Goal: Information Seeking & Learning: Check status

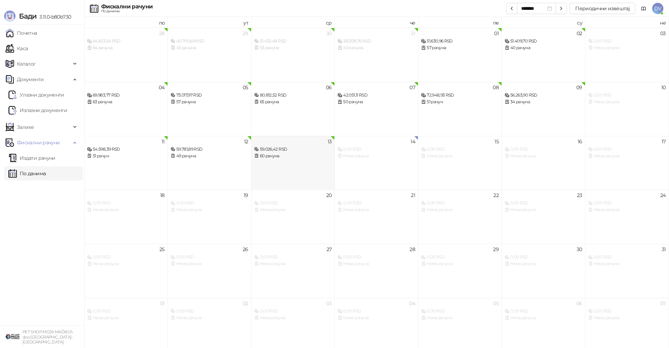
click at [289, 180] on div "13 59.026,42 RSD 60 рачуна" at bounding box center [293, 163] width 84 height 54
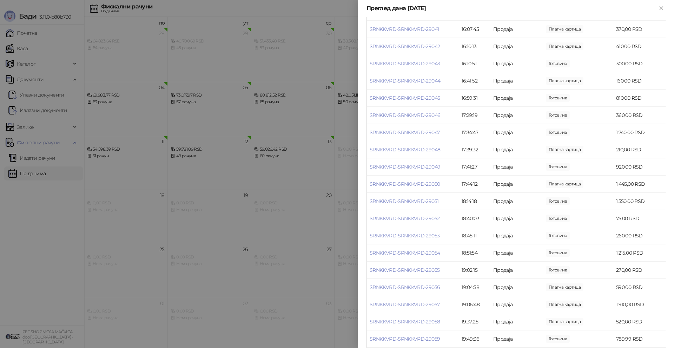
scroll to position [833, 0]
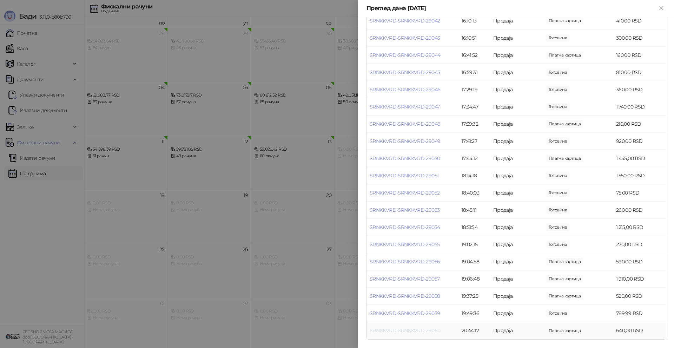
click at [388, 329] on link "SRNKKVRD-SRNKKVRD-29060" at bounding box center [405, 330] width 71 height 6
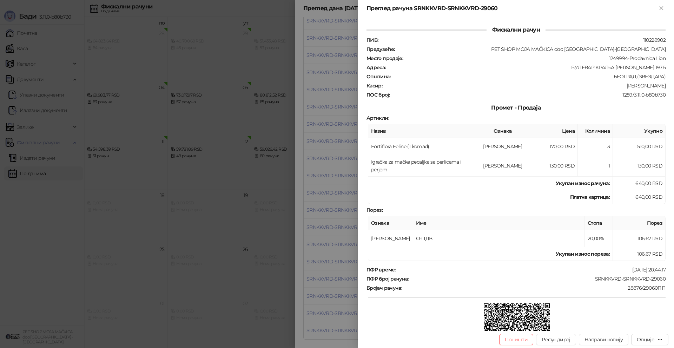
click at [241, 271] on div at bounding box center [337, 174] width 674 height 348
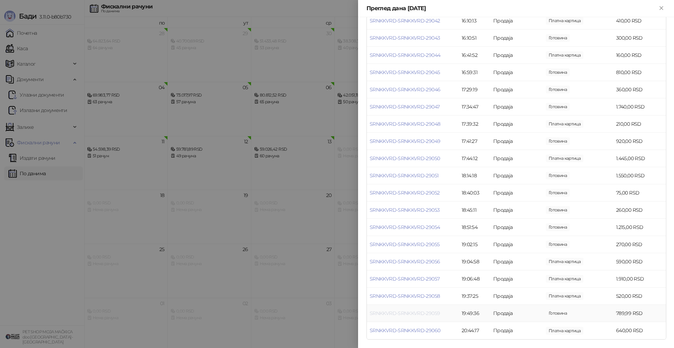
click at [413, 311] on link "SRNKKVRD-SRNKKVRD-29059" at bounding box center [405, 313] width 70 height 6
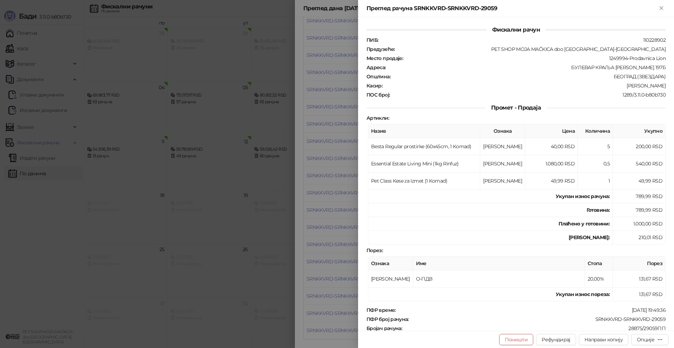
click at [336, 198] on div at bounding box center [337, 174] width 674 height 348
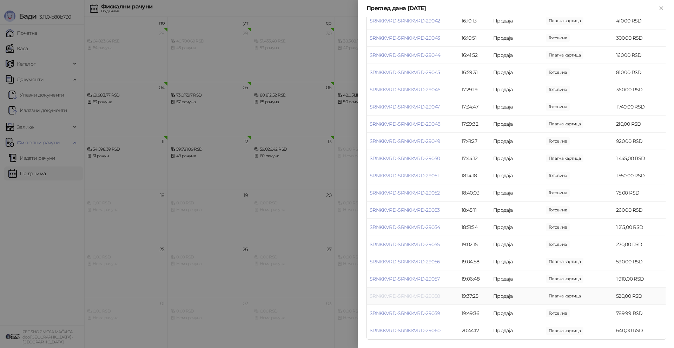
click at [408, 294] on link "SRNKKVRD-SRNKKVRD-29058" at bounding box center [405, 296] width 70 height 6
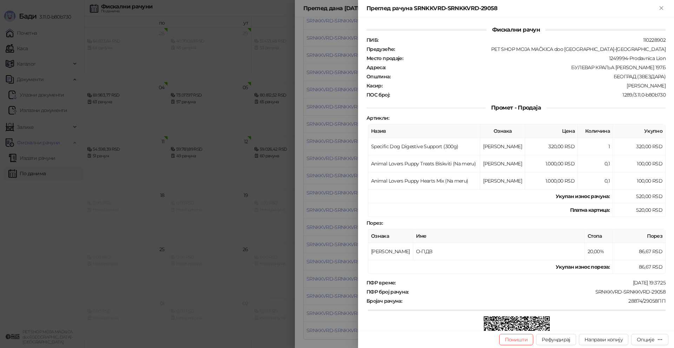
click at [330, 221] on div at bounding box center [337, 174] width 674 height 348
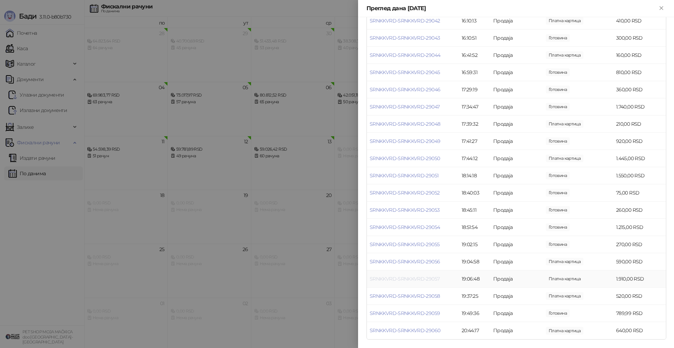
click at [436, 277] on link "SRNKKVRD-SRNKKVRD-29057" at bounding box center [405, 279] width 70 height 6
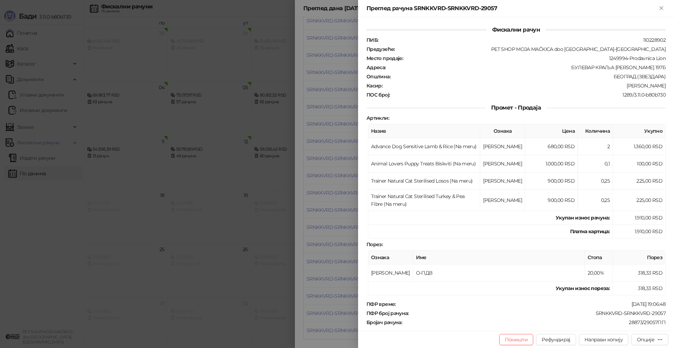
click at [304, 229] on div at bounding box center [337, 174] width 674 height 348
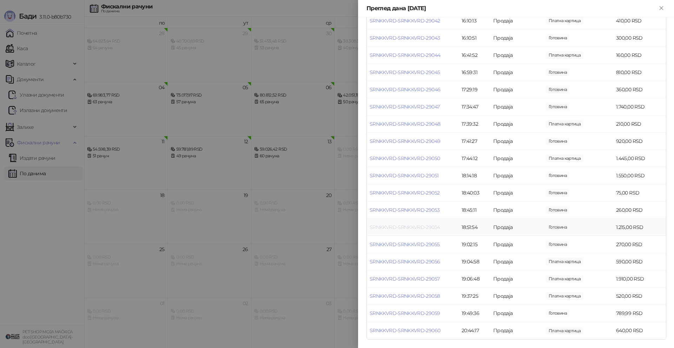
click at [413, 227] on link "SRNKKVRD-SRNKKVRD-29054" at bounding box center [405, 227] width 70 height 6
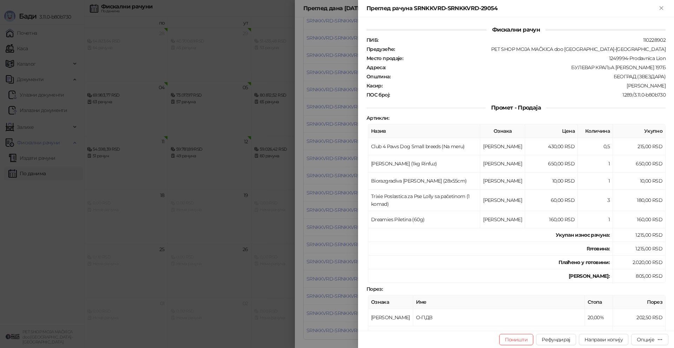
click at [335, 229] on div at bounding box center [337, 174] width 674 height 348
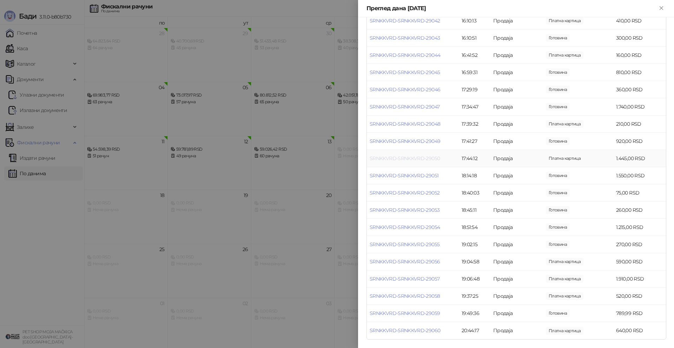
click at [408, 160] on link "SRNKKVRD-SRNKKVRD-29050" at bounding box center [405, 158] width 70 height 6
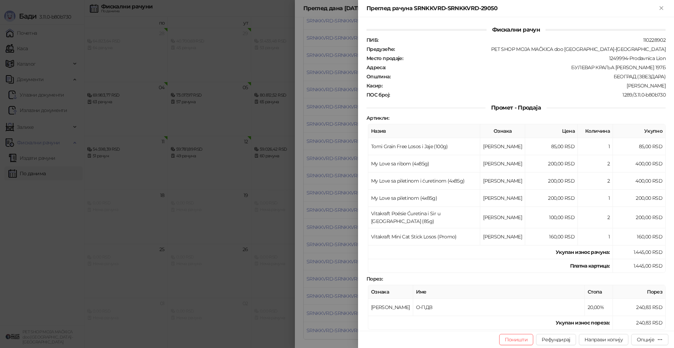
click at [312, 204] on div at bounding box center [337, 174] width 674 height 348
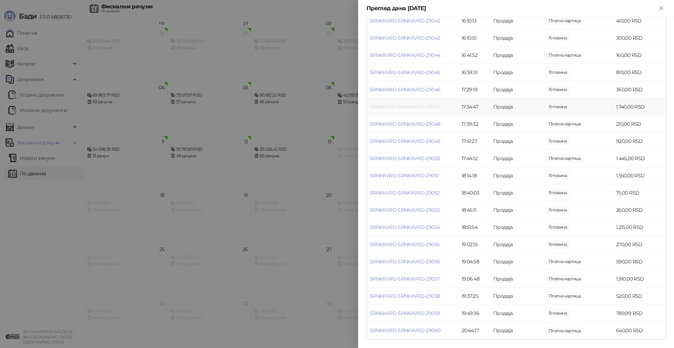
click at [436, 107] on link "SRNKKVRD-SRNKKVRD-29047" at bounding box center [405, 107] width 70 height 6
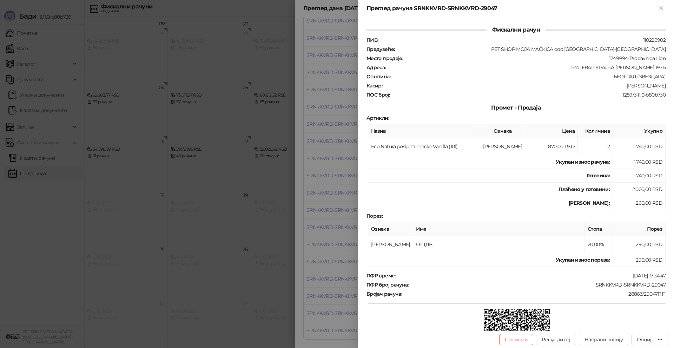
click at [287, 143] on div at bounding box center [337, 174] width 674 height 348
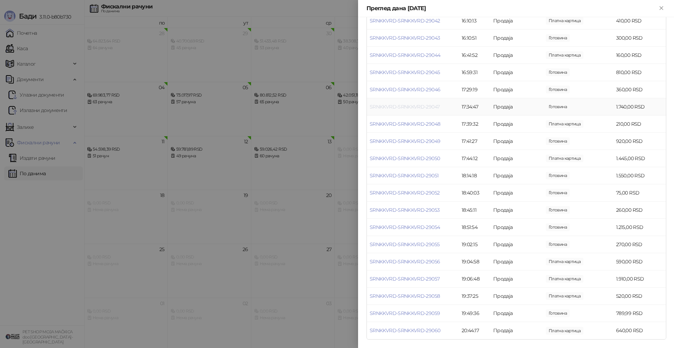
click at [434, 105] on link "SRNKKVRD-SRNKKVRD-29047" at bounding box center [405, 107] width 70 height 6
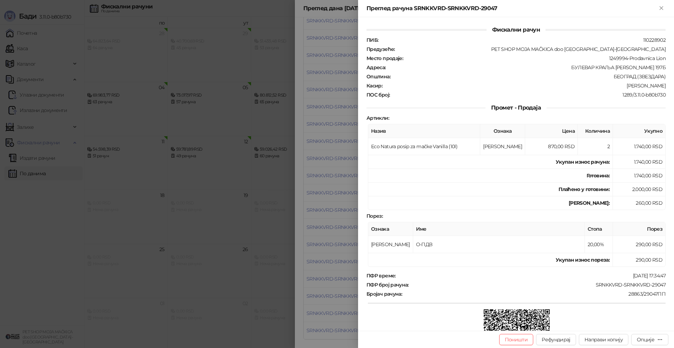
click at [315, 145] on div at bounding box center [337, 174] width 674 height 348
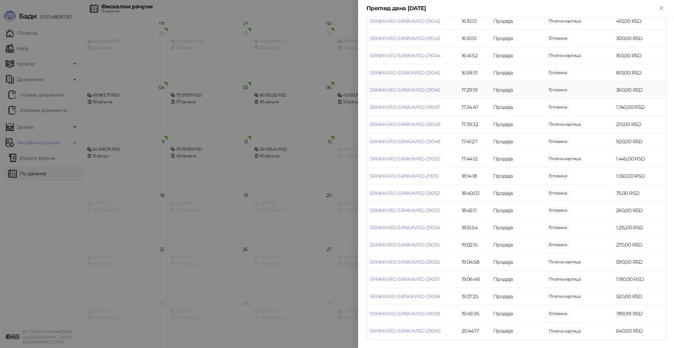
scroll to position [833, 0]
drag, startPoint x: 224, startPoint y: 239, endPoint x: 224, endPoint y: 232, distance: 7.4
click at [224, 239] on div at bounding box center [337, 174] width 674 height 348
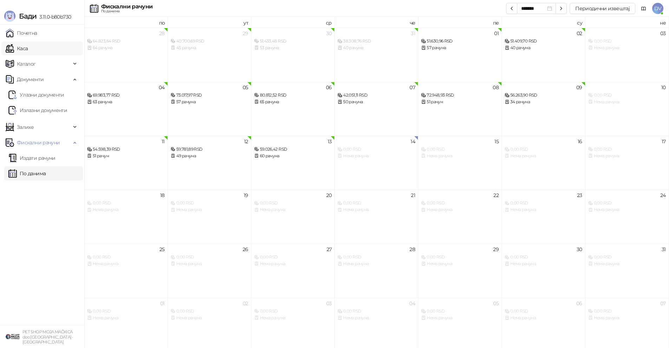
click at [28, 46] on link "Каса" at bounding box center [17, 48] width 22 height 14
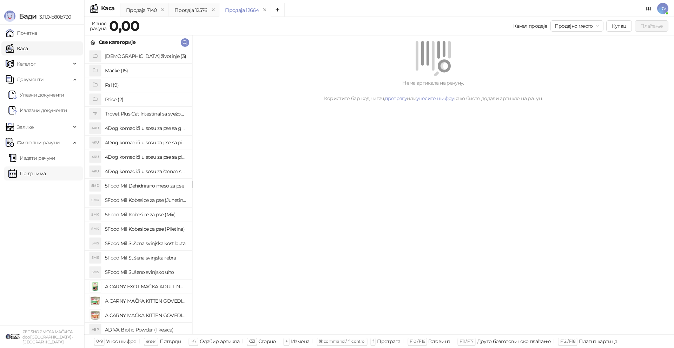
click at [46, 178] on link "По данима" at bounding box center [26, 173] width 37 height 14
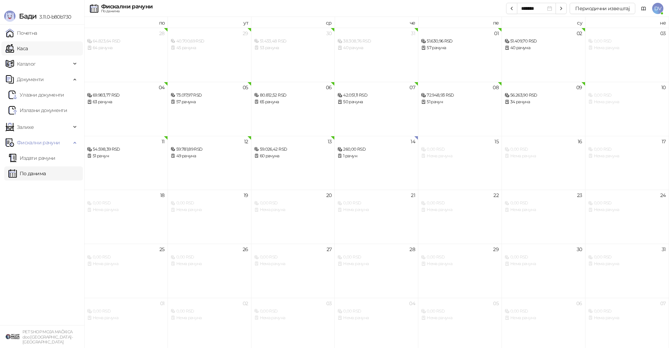
click at [28, 45] on link "Каса" at bounding box center [17, 48] width 22 height 14
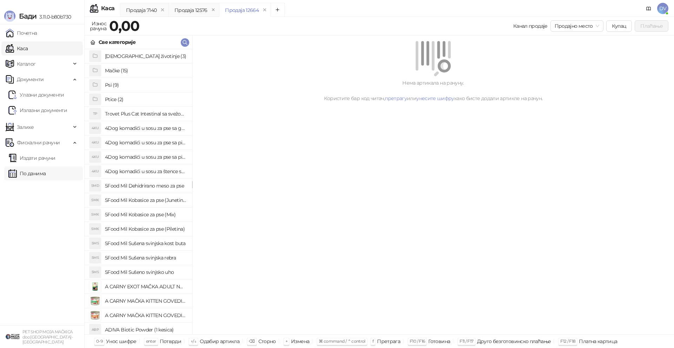
click at [46, 174] on link "По данима" at bounding box center [26, 173] width 37 height 14
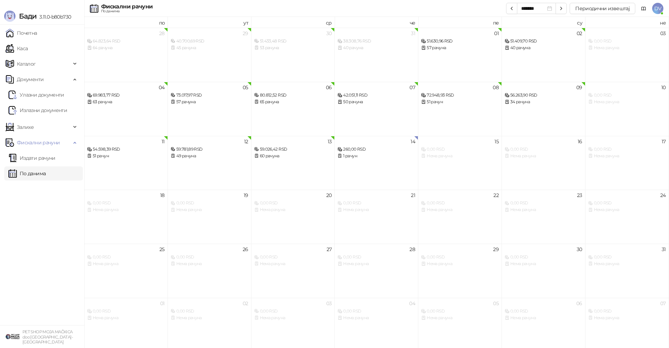
click at [50, 40] on ul "Почетна Каса Каталог Документи Улазни документи Излазни документи Залихе Промет…" at bounding box center [42, 175] width 84 height 301
click at [28, 42] on link "Каса" at bounding box center [17, 48] width 22 height 14
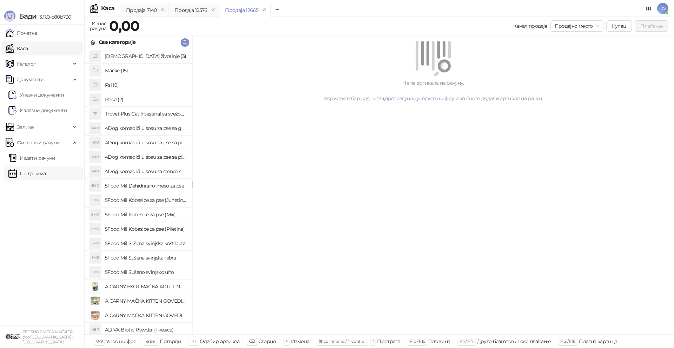
click at [46, 175] on link "По данима" at bounding box center [26, 173] width 37 height 14
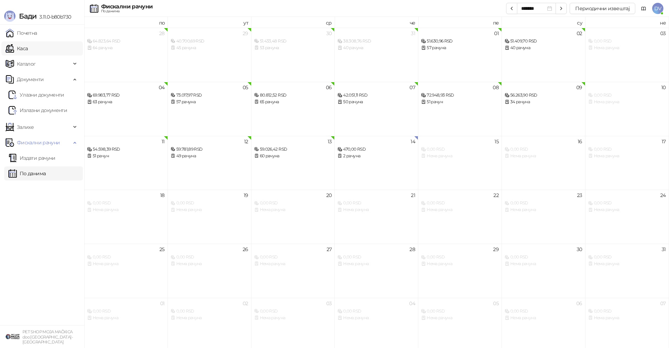
click at [28, 48] on link "Каса" at bounding box center [17, 48] width 22 height 14
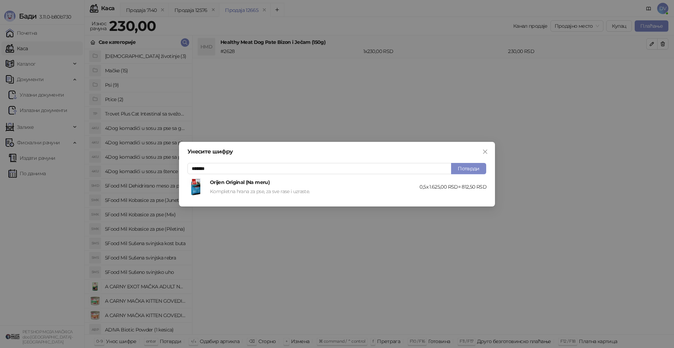
type input "*******"
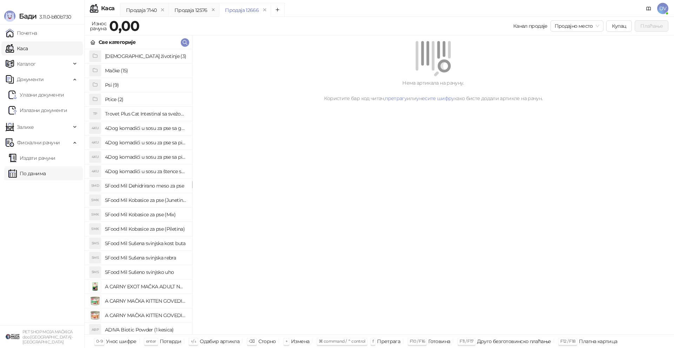
click at [46, 171] on link "По данима" at bounding box center [26, 173] width 37 height 14
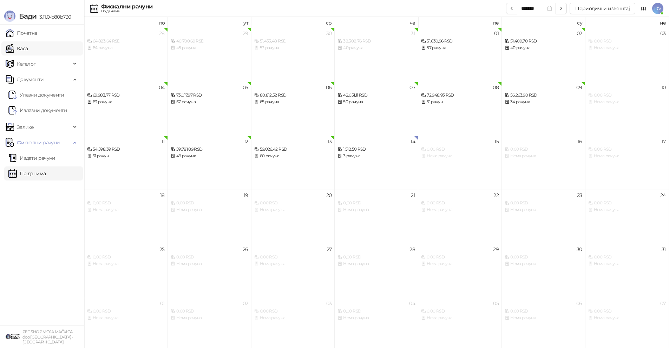
click at [28, 53] on link "Каса" at bounding box center [17, 48] width 22 height 14
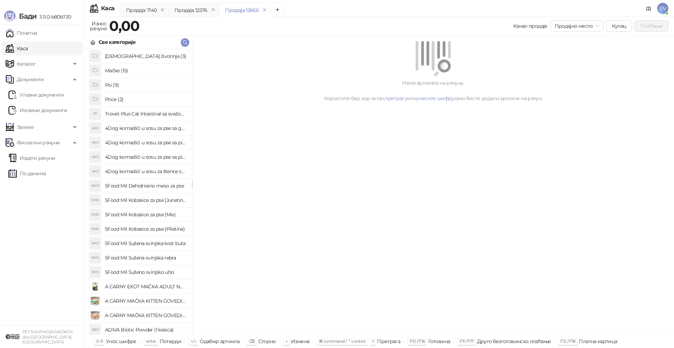
click at [157, 132] on h4 "4Dog komadići u sosu za pse sa govedinom (100g)" at bounding box center [145, 128] width 81 height 11
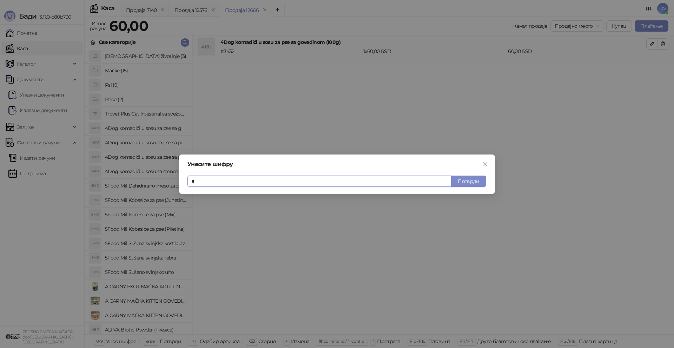
click at [485, 162] on icon "close" at bounding box center [486, 165] width 6 height 6
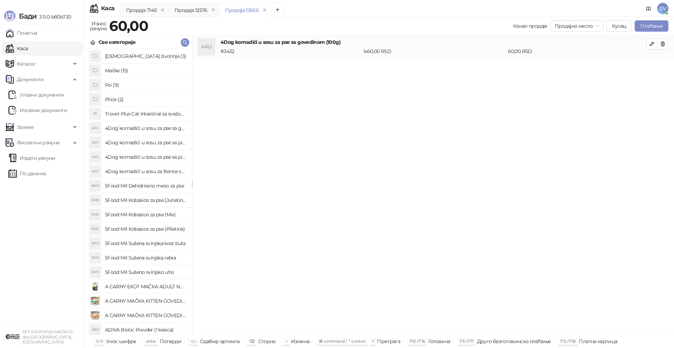
click at [669, 45] on li "4KU 4Dog komadići u sosu za pse sa govedinom (100g) # 3432 1 x 60,00 RSD 60,00 …" at bounding box center [433, 46] width 482 height 23
click at [667, 45] on button "button" at bounding box center [662, 43] width 11 height 11
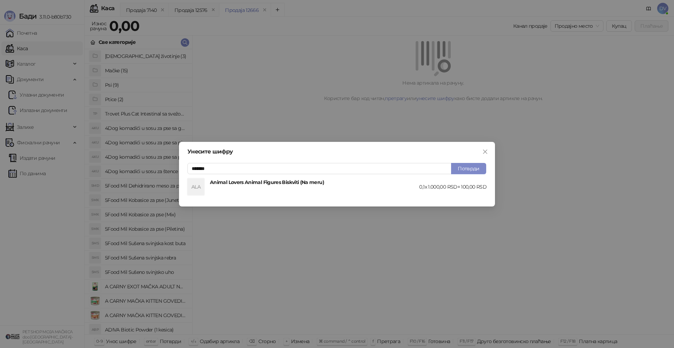
type input "*******"
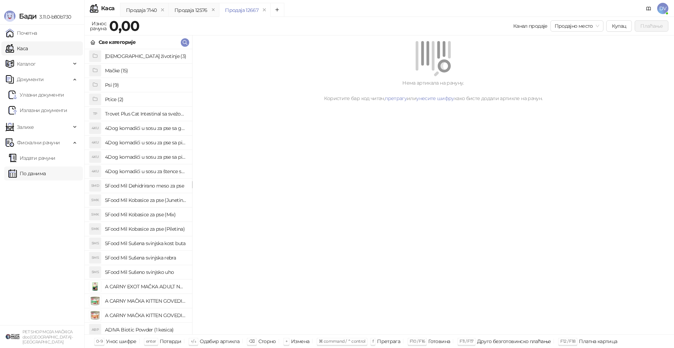
click at [46, 173] on link "По данима" at bounding box center [26, 173] width 37 height 14
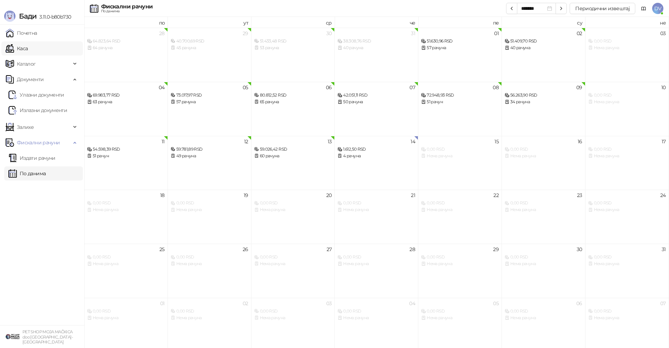
click at [28, 54] on link "Каса" at bounding box center [17, 48] width 22 height 14
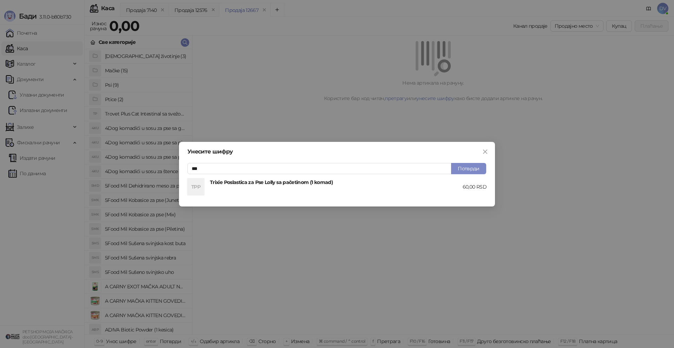
type input "***"
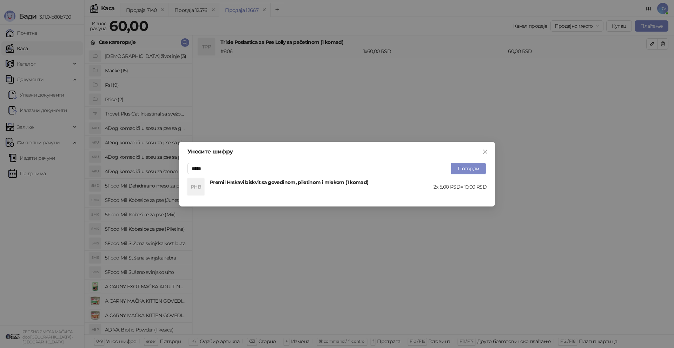
type input "*****"
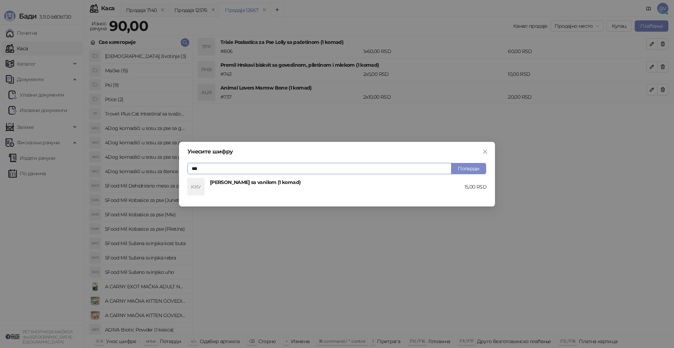
type input "***"
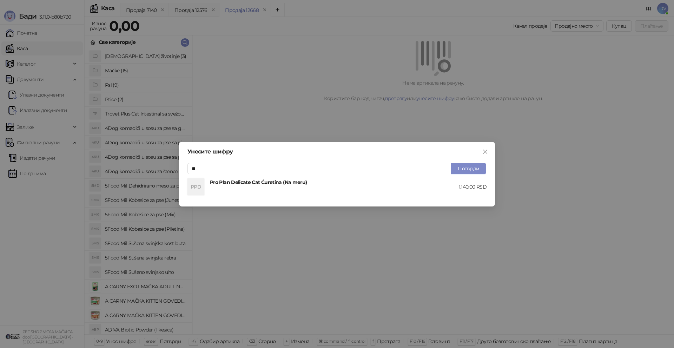
type input "*"
type input "********"
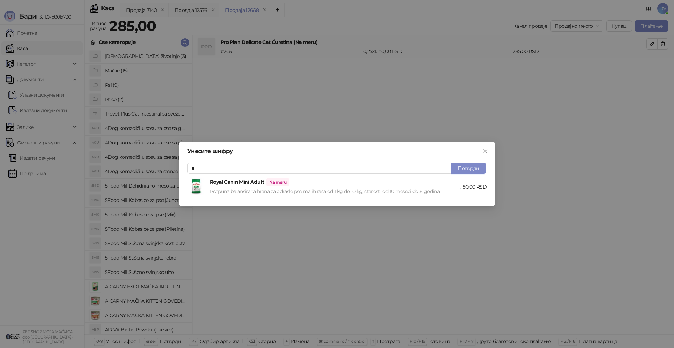
type input "**"
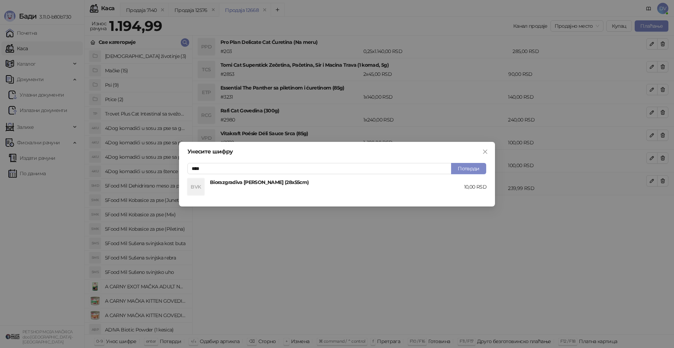
type input "****"
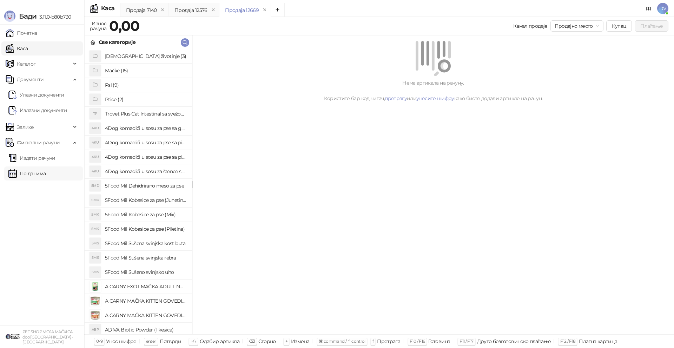
click at [33, 175] on link "По данима" at bounding box center [26, 173] width 37 height 14
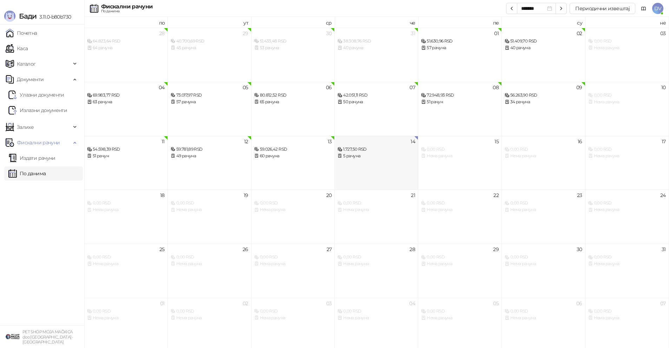
click at [378, 168] on div "14 1.727,50 RSD 5 рачуна" at bounding box center [377, 163] width 84 height 54
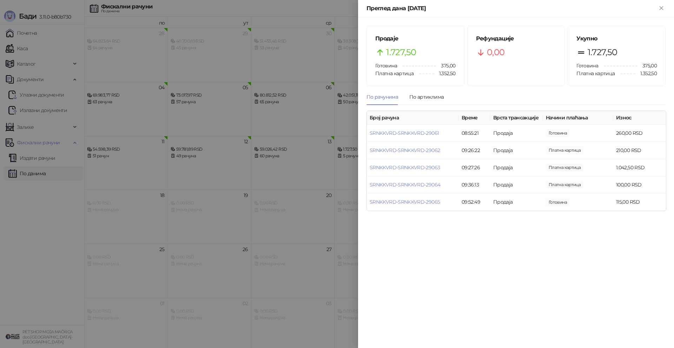
click at [334, 215] on div at bounding box center [337, 174] width 674 height 348
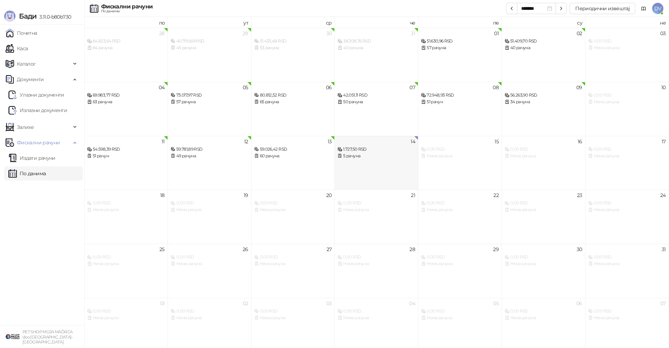
click at [373, 178] on div "14 1.727,50 RSD 5 рачуна" at bounding box center [377, 163] width 84 height 54
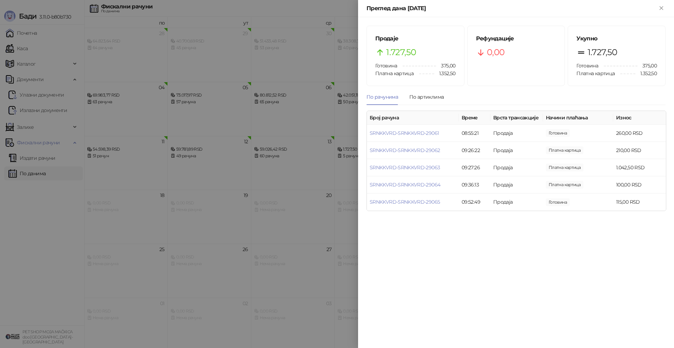
click at [237, 182] on div at bounding box center [337, 174] width 674 height 348
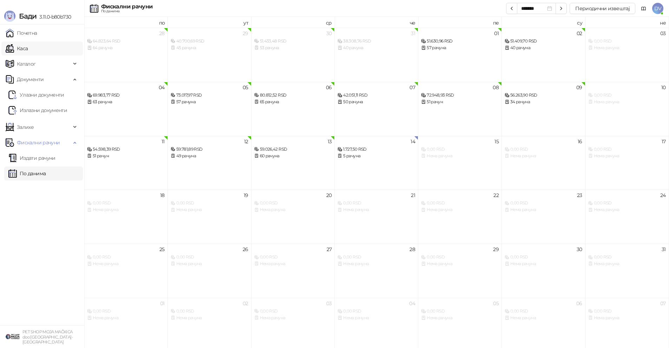
click at [28, 46] on link "Каса" at bounding box center [17, 48] width 22 height 14
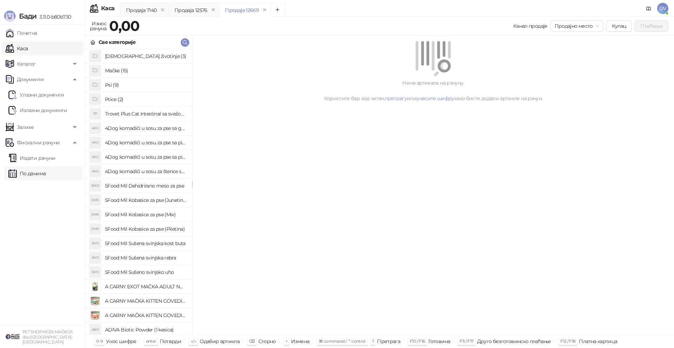
click at [46, 166] on link "По данима" at bounding box center [26, 173] width 37 height 14
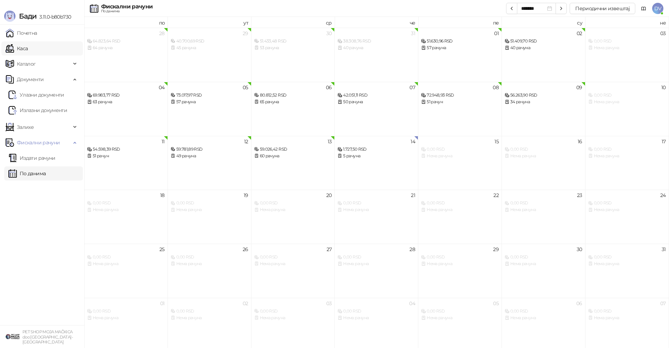
click at [28, 45] on link "Каса" at bounding box center [17, 48] width 22 height 14
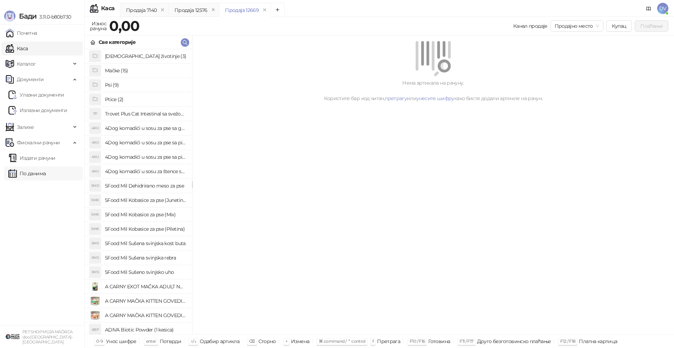
click at [46, 178] on link "По данима" at bounding box center [26, 173] width 37 height 14
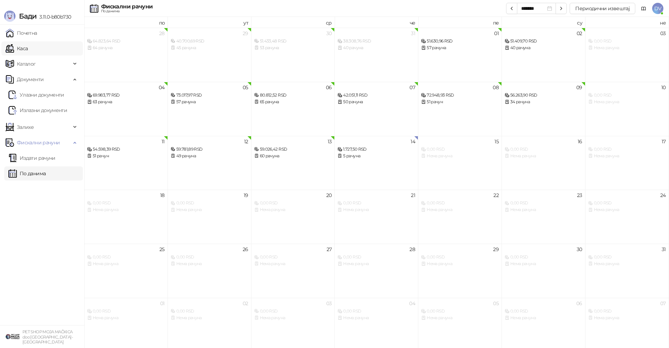
click at [22, 44] on link "Каса" at bounding box center [17, 48] width 22 height 14
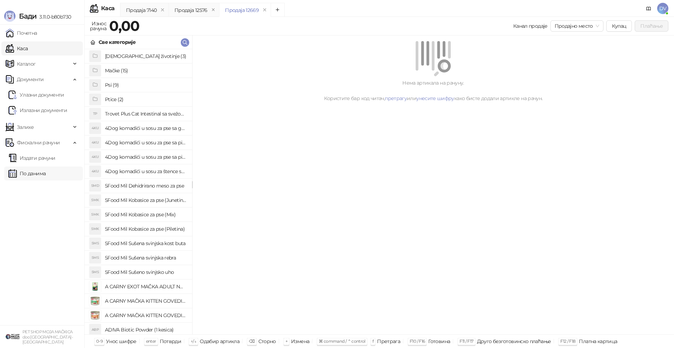
click at [46, 170] on link "По данима" at bounding box center [26, 173] width 37 height 14
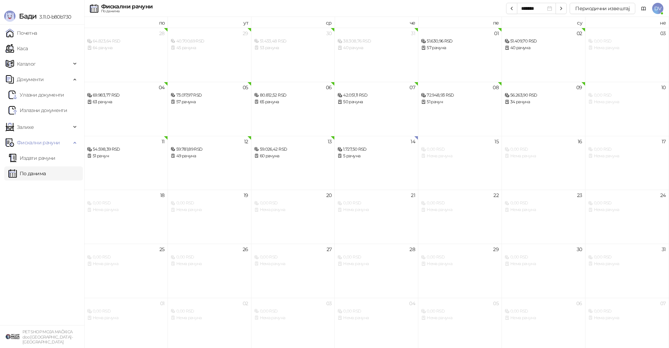
click at [46, 170] on link "По данима" at bounding box center [26, 173] width 37 height 14
click at [376, 182] on div "14 1.727,50 RSD 5 рачуна" at bounding box center [377, 163] width 84 height 54
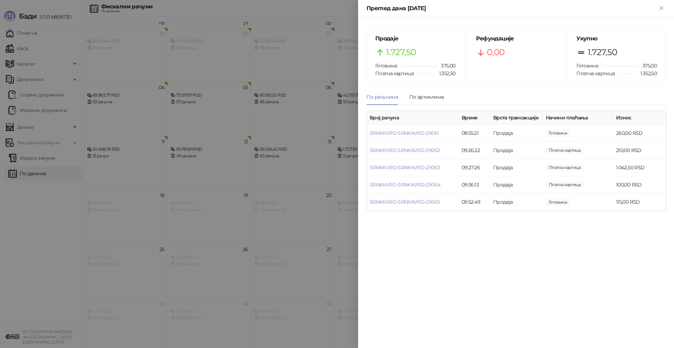
click at [256, 156] on div at bounding box center [337, 174] width 674 height 348
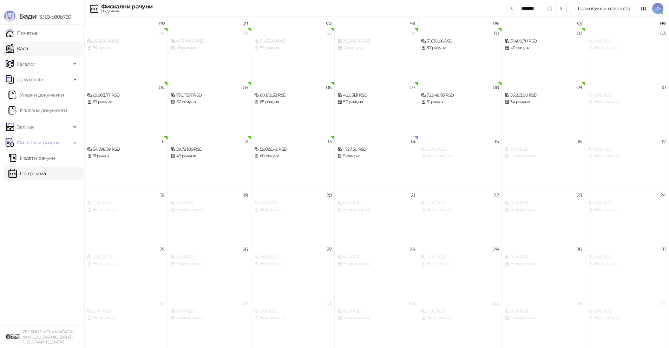
drag, startPoint x: 39, startPoint y: 41, endPoint x: 47, endPoint y: 50, distance: 11.7
click at [39, 41] on ul "Почетна Каса Каталог Документи Улазни документи Излазни документи Залихе Промет…" at bounding box center [42, 175] width 84 height 301
click at [28, 49] on link "Каса" at bounding box center [17, 48] width 22 height 14
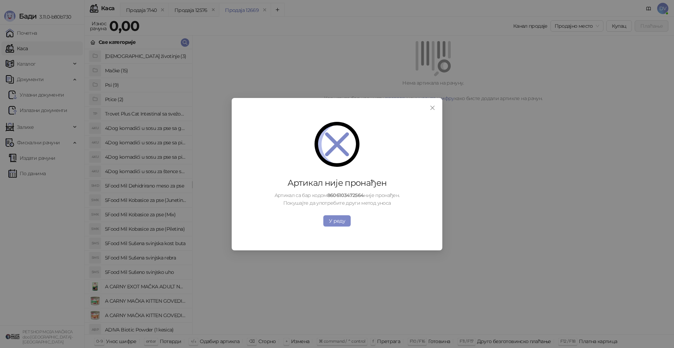
click at [333, 223] on button "У реду" at bounding box center [336, 220] width 27 height 11
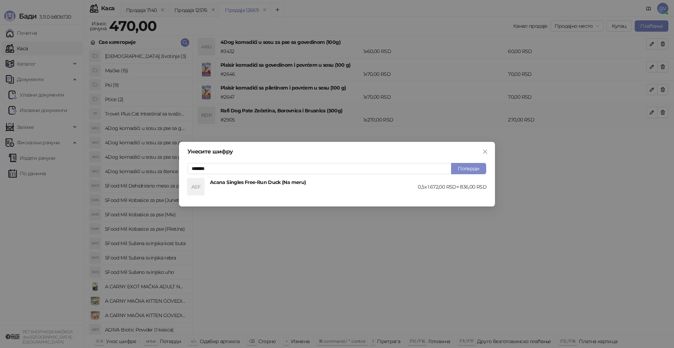
type input "*******"
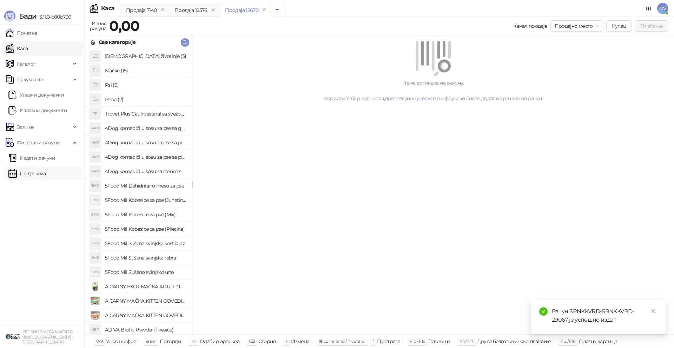
click at [46, 178] on link "По данима" at bounding box center [26, 173] width 37 height 14
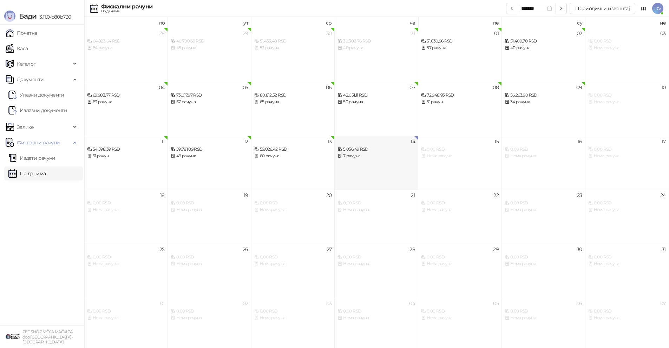
click at [375, 181] on div "14 5.056,49 RSD 7 рачуна" at bounding box center [377, 163] width 84 height 54
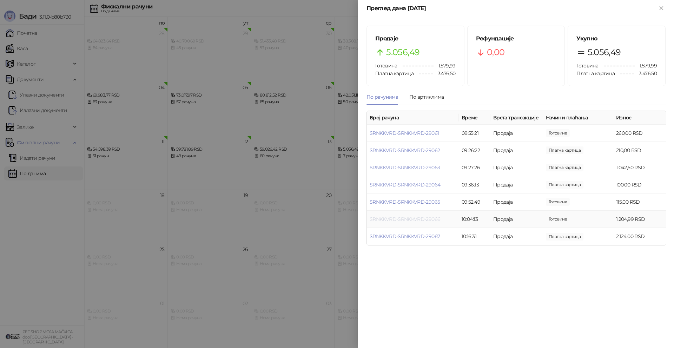
click at [412, 218] on link "SRNKKVRD-SRNKKVRD-29066" at bounding box center [405, 219] width 71 height 6
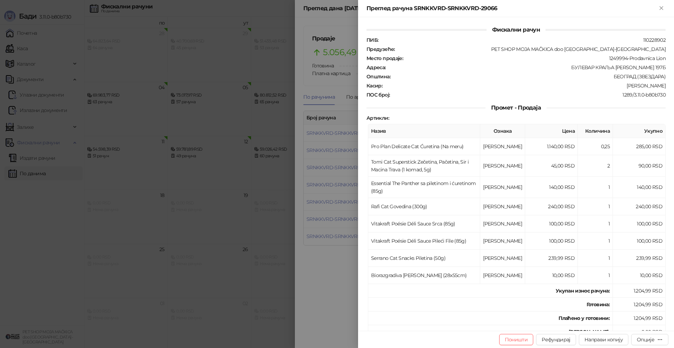
click at [332, 282] on div at bounding box center [337, 174] width 674 height 348
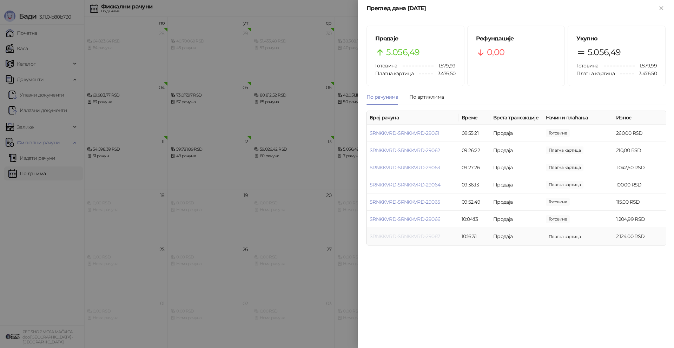
click at [385, 235] on link "SRNKKVRD-SRNKKVRD-29067" at bounding box center [405, 236] width 70 height 6
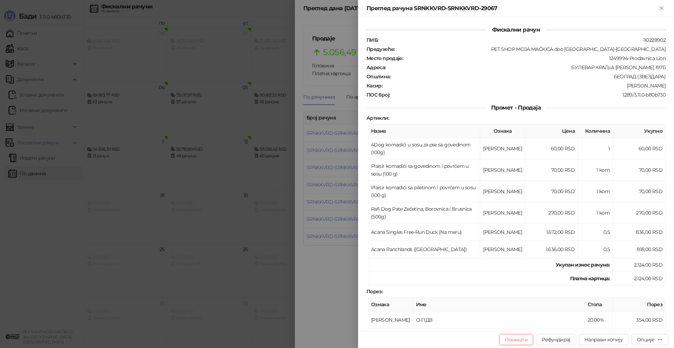
click at [238, 258] on div at bounding box center [337, 174] width 674 height 348
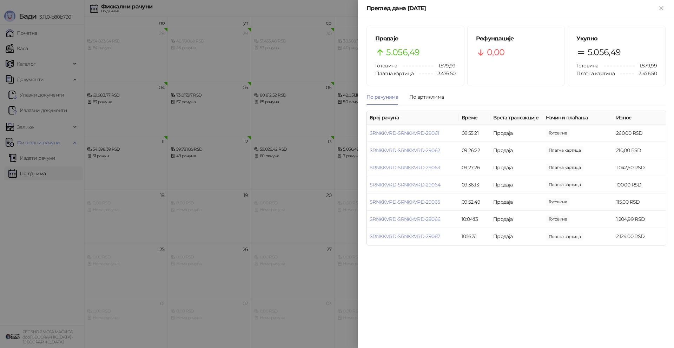
click at [239, 258] on div at bounding box center [337, 174] width 674 height 348
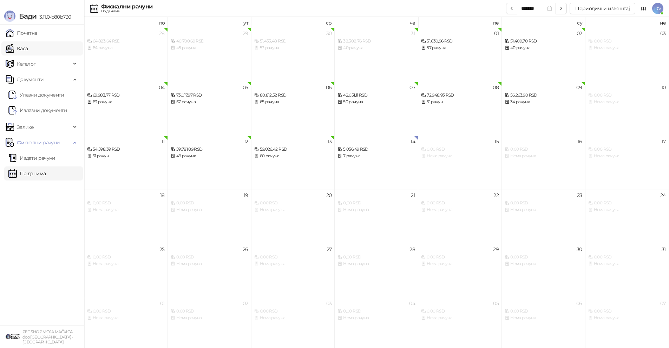
click at [28, 49] on link "Каса" at bounding box center [17, 48] width 22 height 14
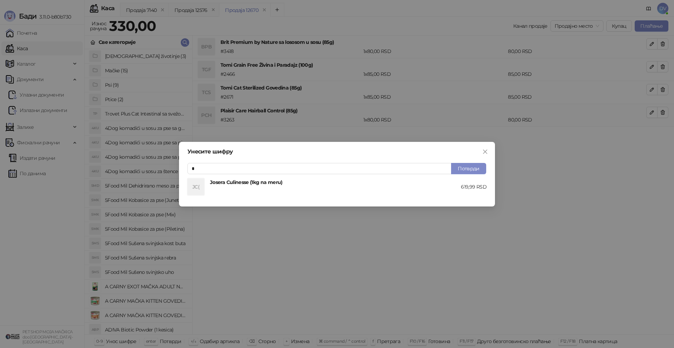
type input "**"
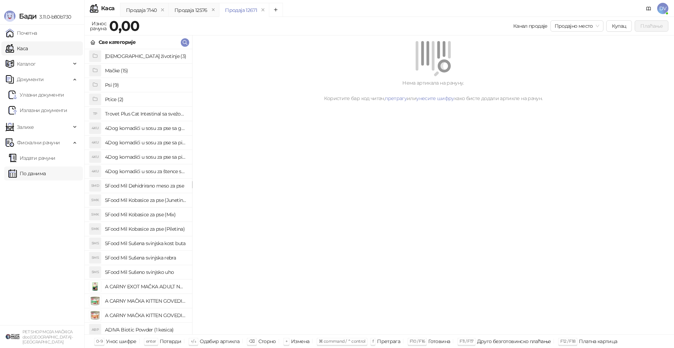
drag, startPoint x: 37, startPoint y: 169, endPoint x: 42, endPoint y: 169, distance: 5.3
click at [37, 169] on link "По данима" at bounding box center [26, 173] width 37 height 14
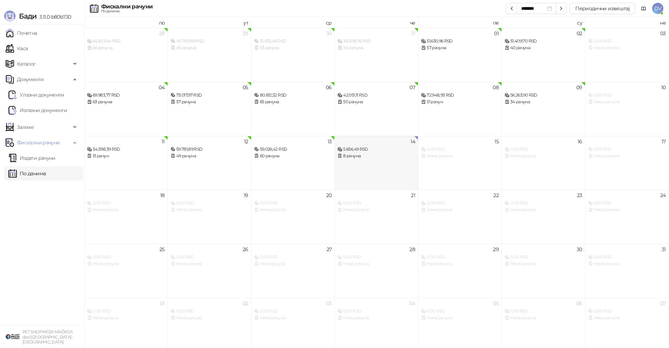
click at [371, 160] on div "14 5.656,49 RSD 8 рачуна" at bounding box center [377, 163] width 84 height 54
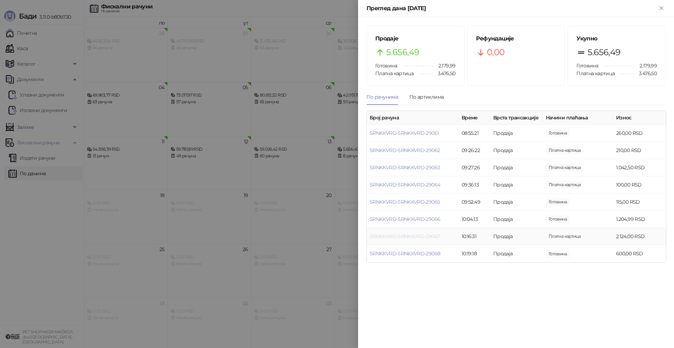
click at [425, 235] on link "SRNKKVRD-SRNKKVRD-29067" at bounding box center [405, 236] width 70 height 6
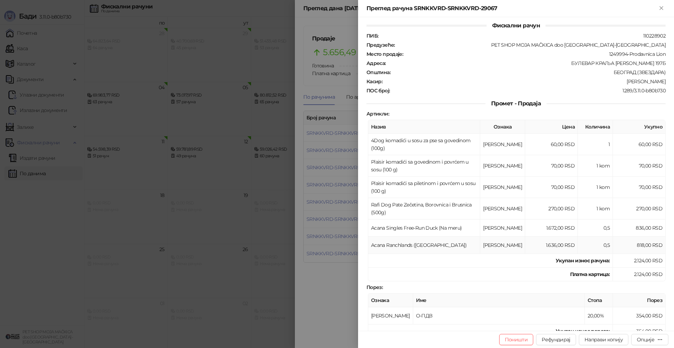
scroll to position [6, 0]
click at [259, 235] on div at bounding box center [337, 174] width 674 height 348
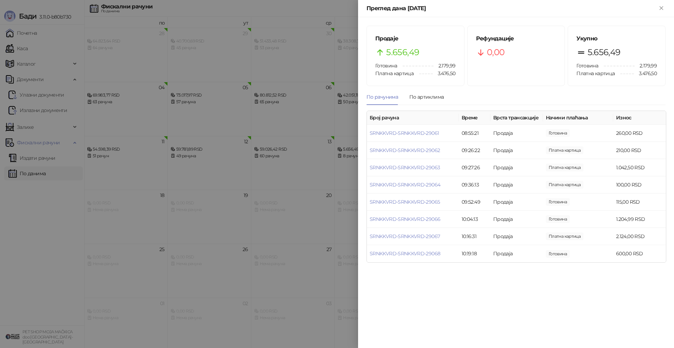
click at [259, 235] on div at bounding box center [337, 174] width 674 height 348
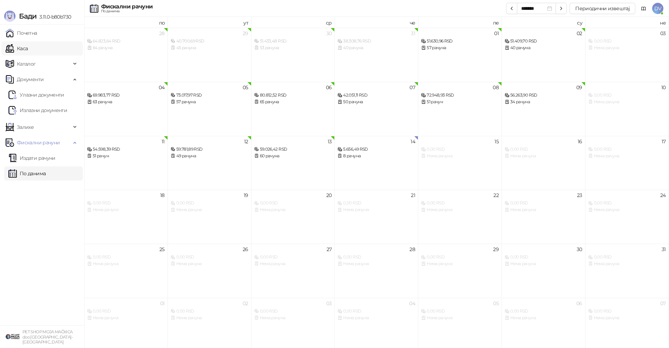
click at [28, 45] on link "Каса" at bounding box center [17, 48] width 22 height 14
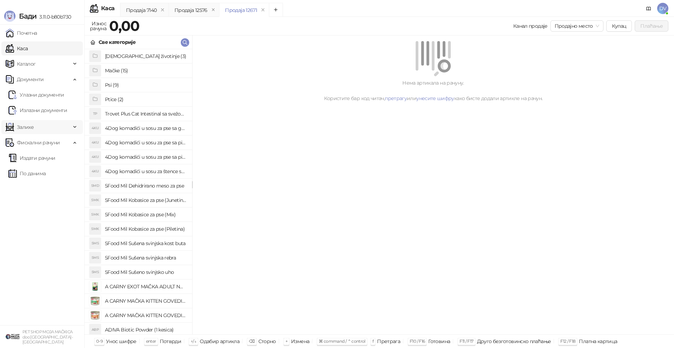
click at [65, 123] on span "Залихе" at bounding box center [38, 127] width 65 height 14
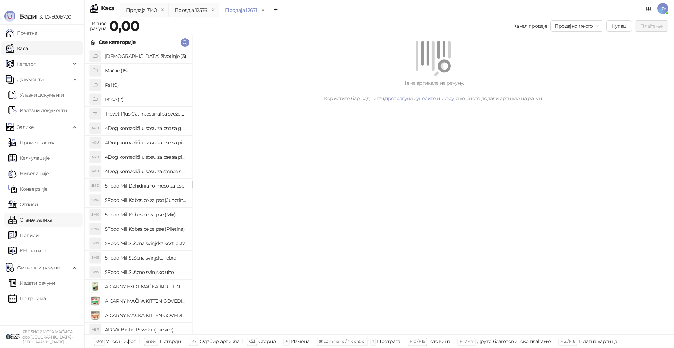
click at [52, 219] on link "Стање залиха" at bounding box center [30, 220] width 44 height 14
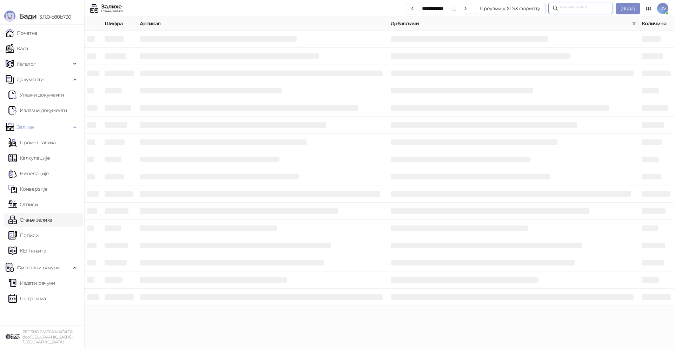
click at [594, 10] on input "text" at bounding box center [584, 9] width 49 height 8
type input "*"
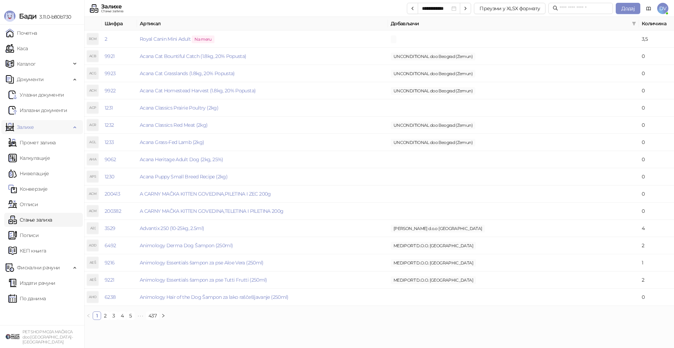
click at [61, 125] on span "Залихе" at bounding box center [38, 127] width 65 height 14
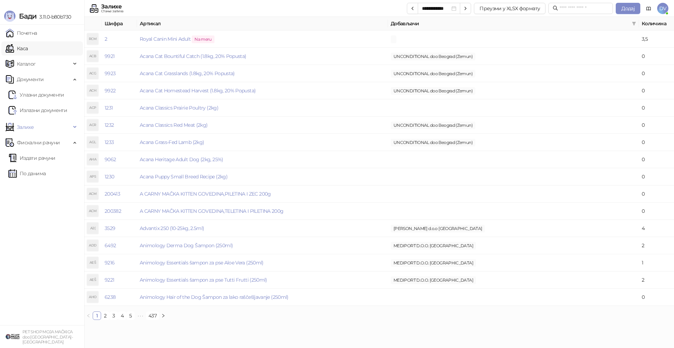
click at [28, 48] on link "Каса" at bounding box center [17, 48] width 22 height 14
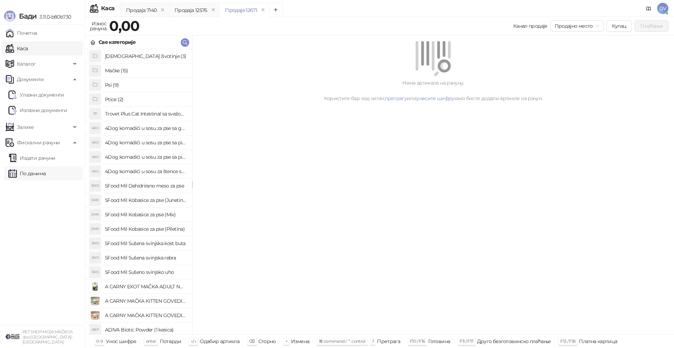
click at [46, 176] on link "По данима" at bounding box center [26, 173] width 37 height 14
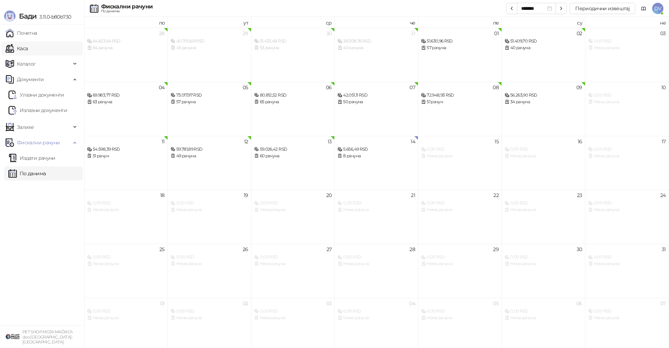
click at [28, 42] on link "Каса" at bounding box center [17, 48] width 22 height 14
